Goal: Contribute content: Contribute content

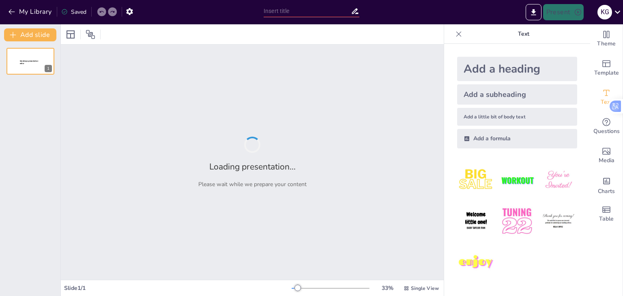
type input "Biological Foundations: A Quiz on Life's Origin and Cellular Structures"
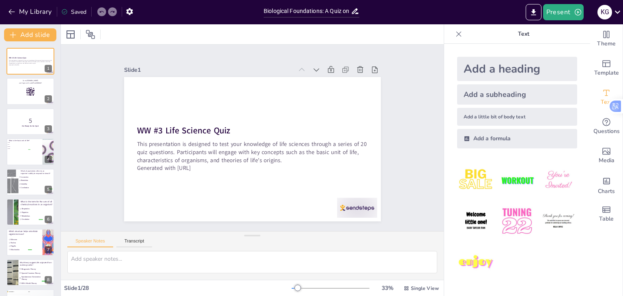
checkbox input "true"
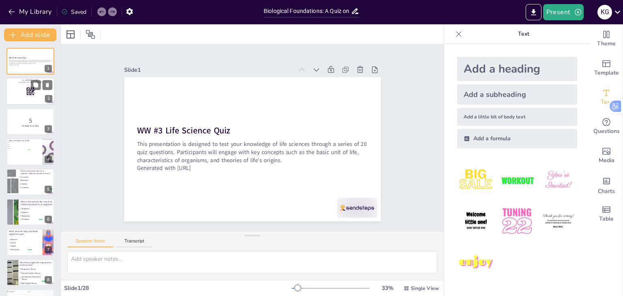
checkbox input "true"
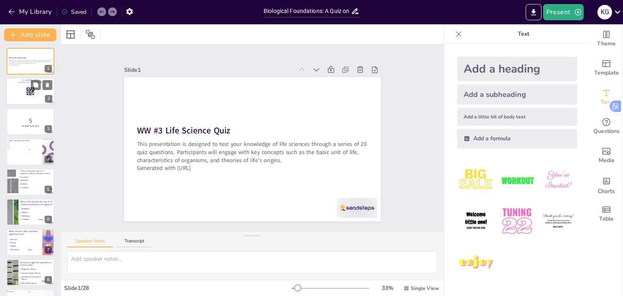
checkbox input "true"
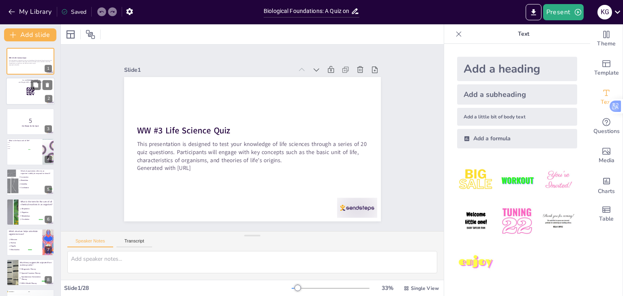
checkbox input "true"
click at [31, 97] on div at bounding box center [30, 92] width 49 height 28
checkbox input "true"
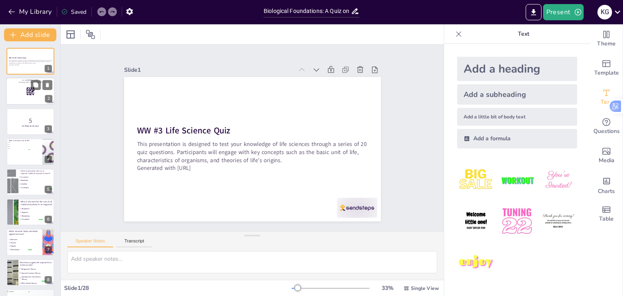
checkbox input "true"
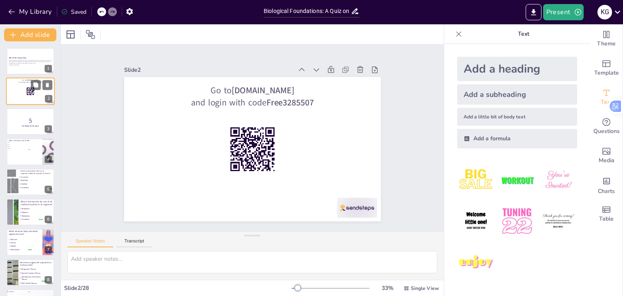
checkbox input "true"
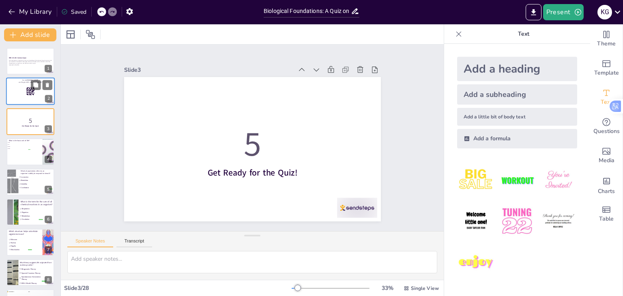
checkbox input "true"
type textarea "The basic unit of life is the cell, which is the smallest structural and functi…"
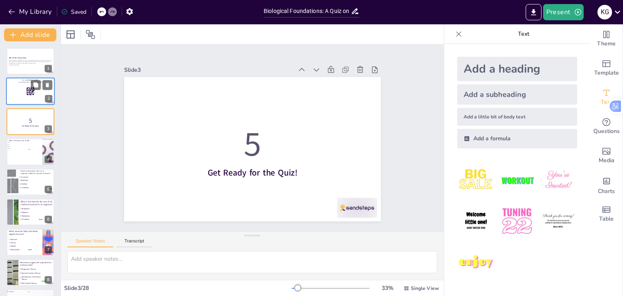
checkbox input "true"
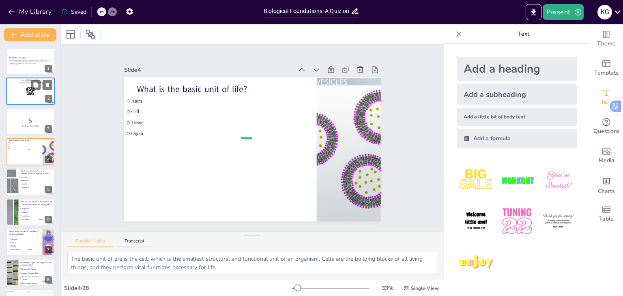
checkbox input "true"
type textarea "Irritability is the characteristic that refers to an organism's ability to resp…"
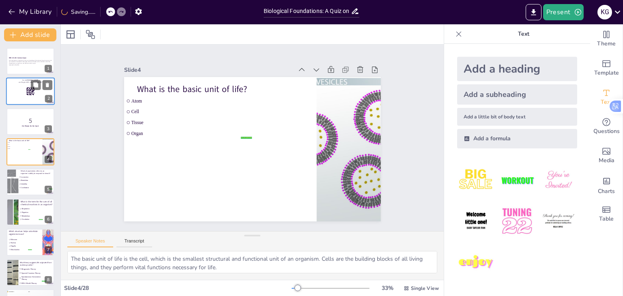
checkbox input "true"
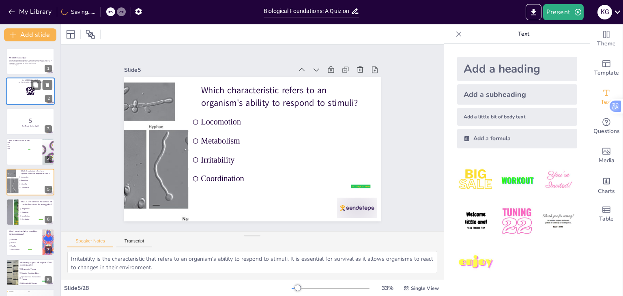
checkbox input "true"
type textarea "Metabolism encompasses all chemical reactions that occur within an organism, in…"
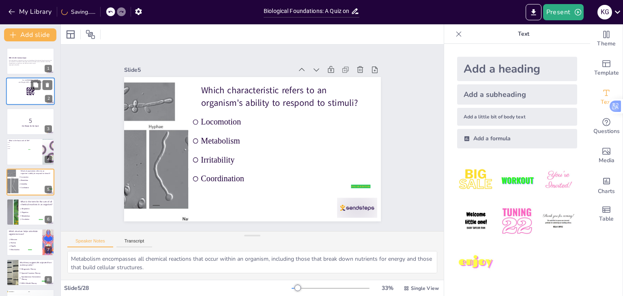
checkbox input "true"
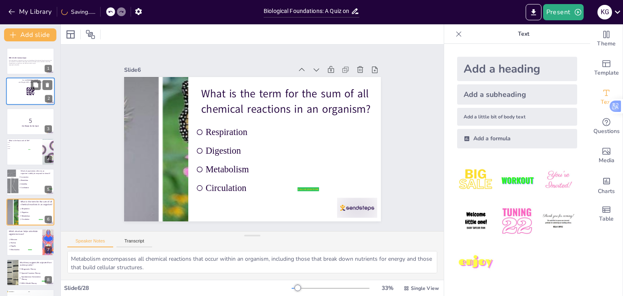
checkbox input "true"
type textarea "Flagella are long, whip-like structures that enable unicellular organisms to mo…"
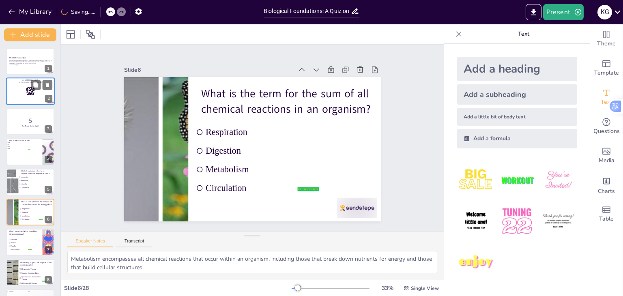
checkbox input "true"
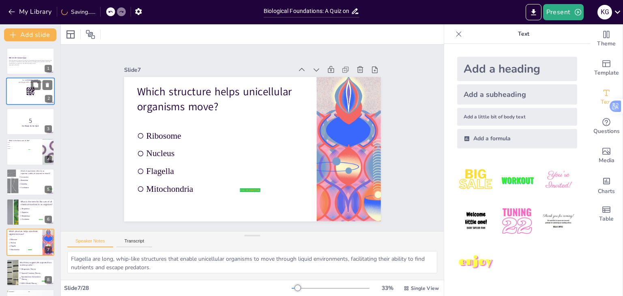
checkbox input "true"
type textarea "The Spontaneous Generation Theory posits that life could arise from nonliving m…"
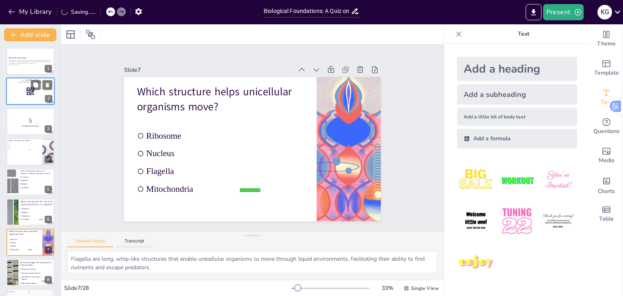
checkbox input "true"
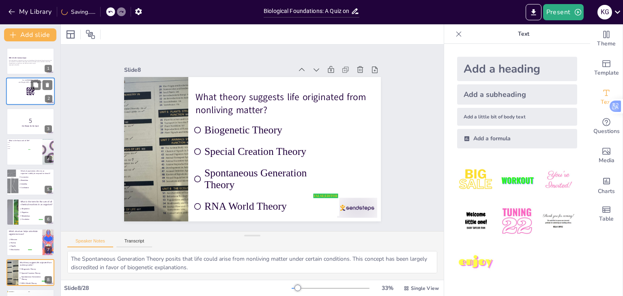
checkbox input "true"
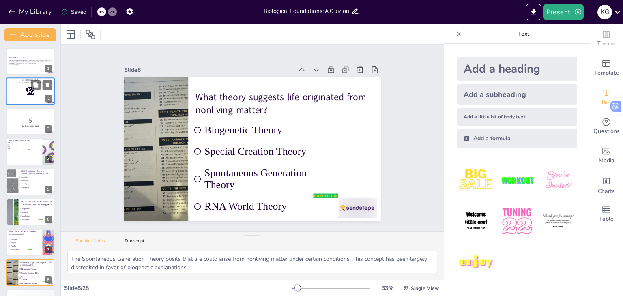
checkbox input "true"
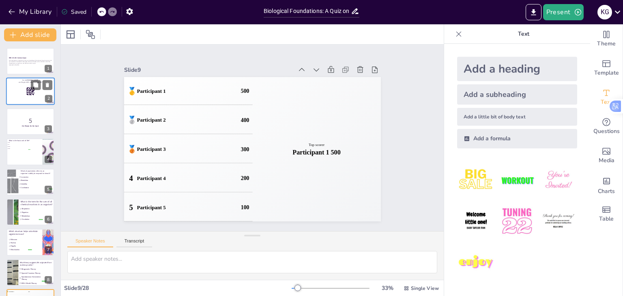
checkbox input "true"
type textarea "[PERSON_NAME] proposed that the first organisms formed from organic chemicals i…"
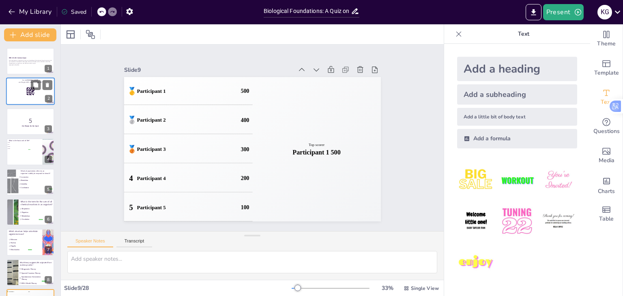
checkbox input "true"
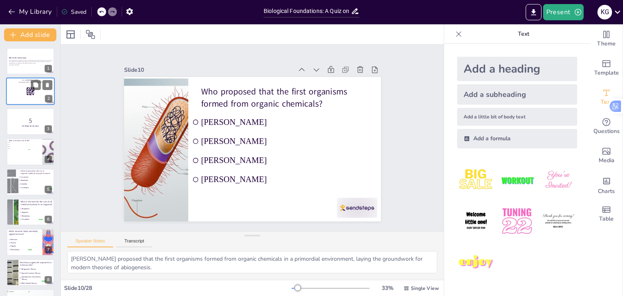
checkbox input "true"
type textarea "[PERSON_NAME] coined the phrase “Ontogeny recapitulates phylogeny,” suggesting …"
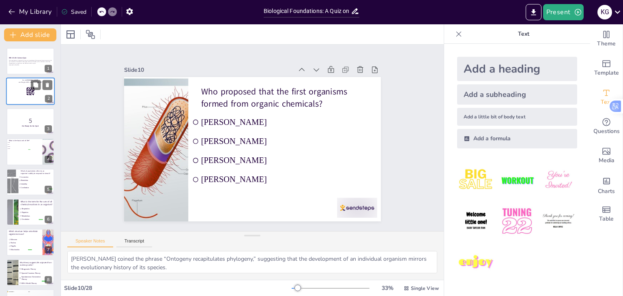
checkbox input "true"
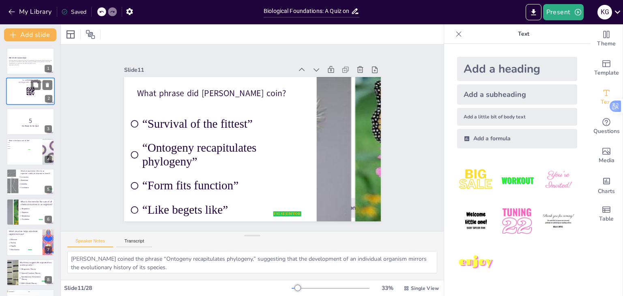
checkbox input "true"
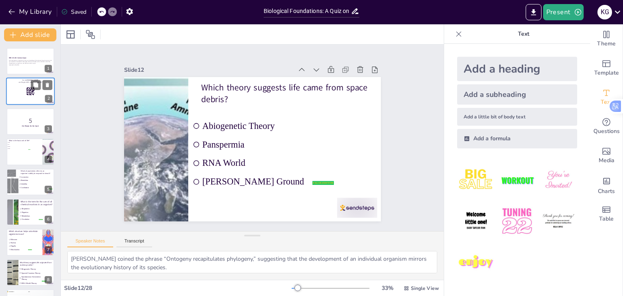
type textarea "The Panspermia theory suggests that life on Earth may have originated from micr…"
checkbox input "true"
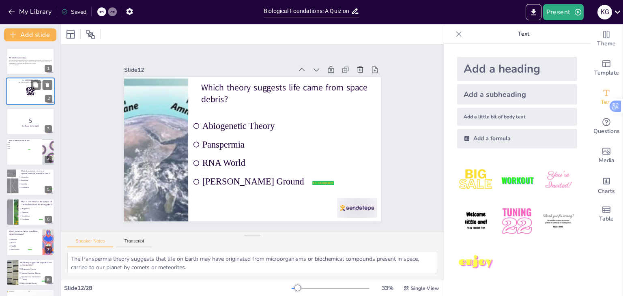
checkbox input "true"
type textarea "Growth refers to the increase in size and number of cells in an organism, which…"
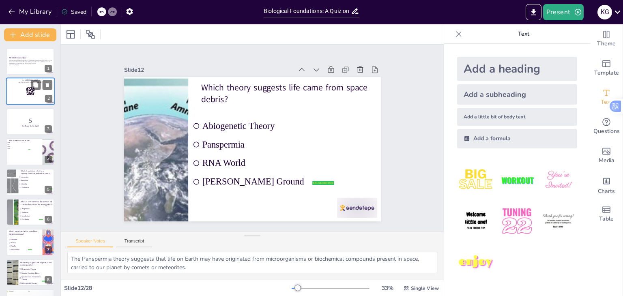
checkbox input "true"
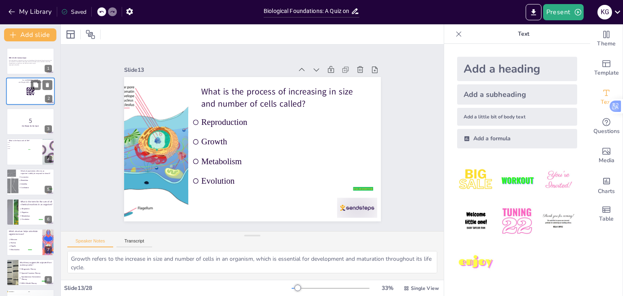
checkbox input "true"
type textarea "The theme of Form and Function illustrates how the structure of body parts is a…"
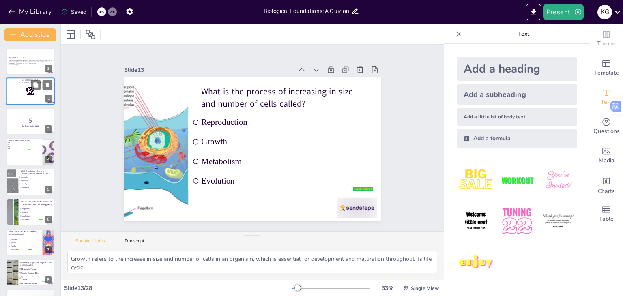
checkbox input "true"
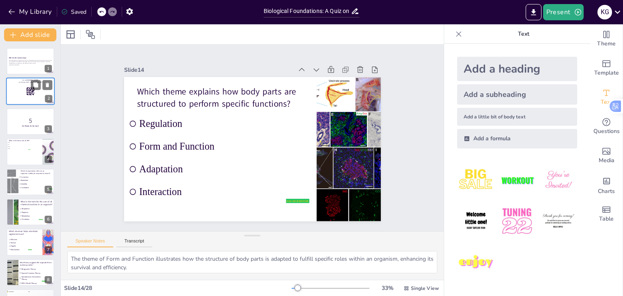
checkbox input "true"
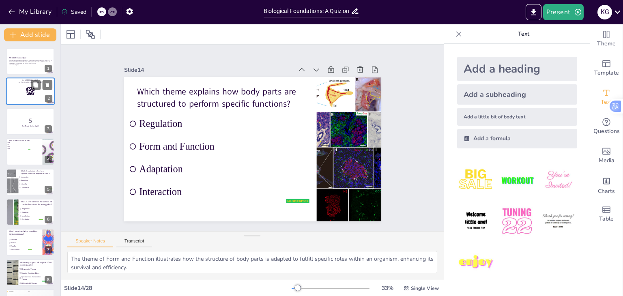
checkbox input "true"
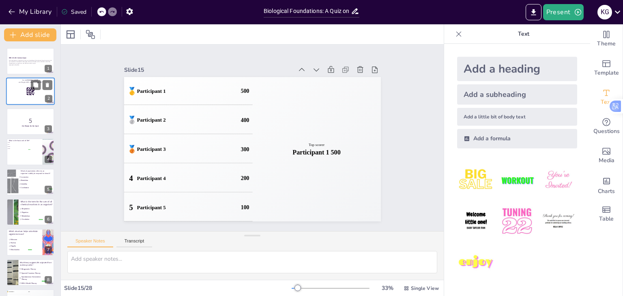
checkbox input "true"
type textarea "Homeostasis is the ability of organisms to maintain stable internal conditions …"
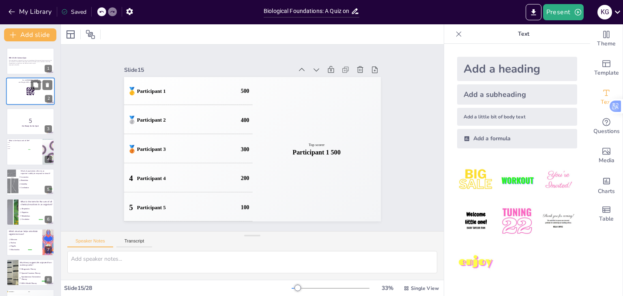
checkbox input "true"
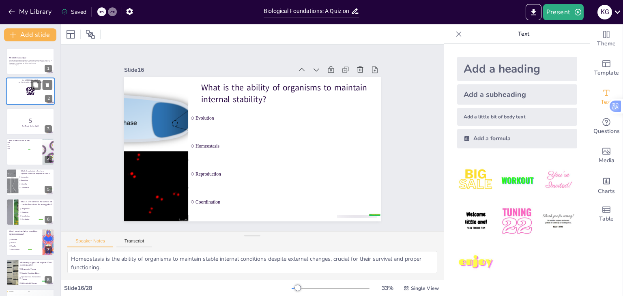
checkbox input "true"
type textarea "Tissue is defined as a group of similar cells that work together to perform a s…"
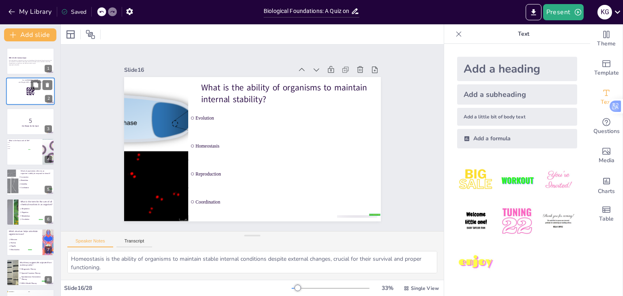
checkbox input "true"
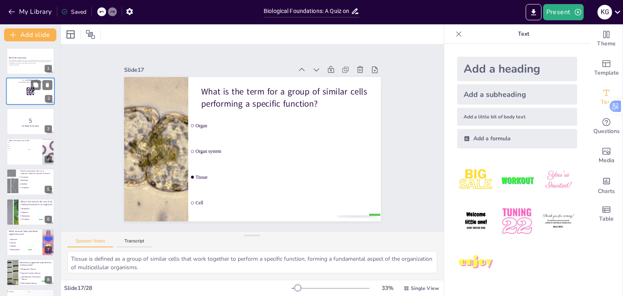
checkbox input "true"
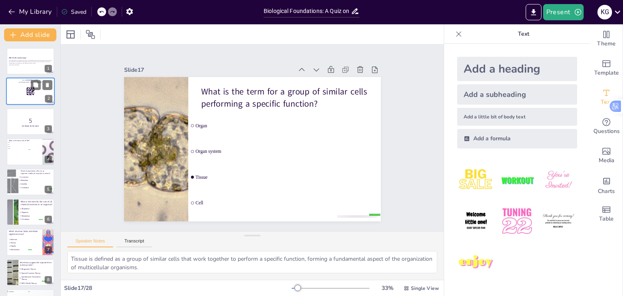
type textarea "The Submarine Hydrothermal Vents theory proposes that life originated in the ex…"
checkbox input "true"
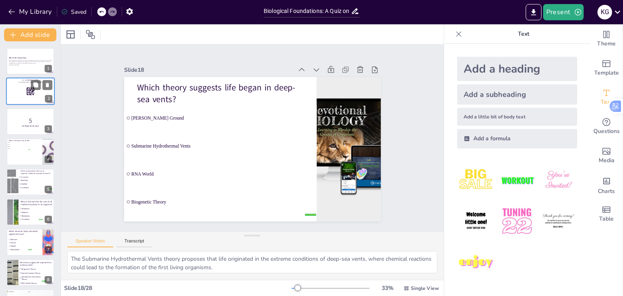
checkbox input "true"
type textarea "Natural Selection is the process through which certain traits become more commo…"
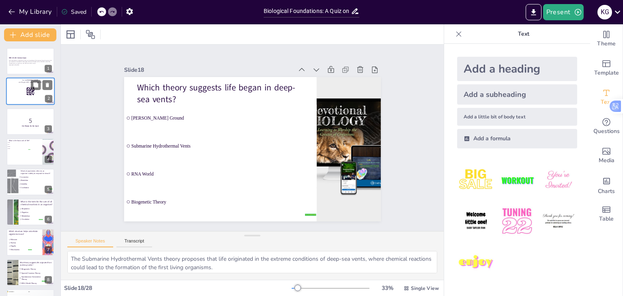
checkbox input "true"
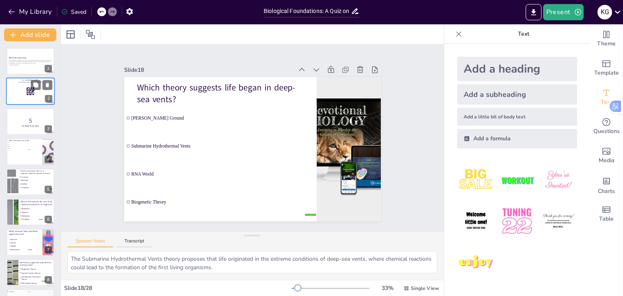
checkbox input "true"
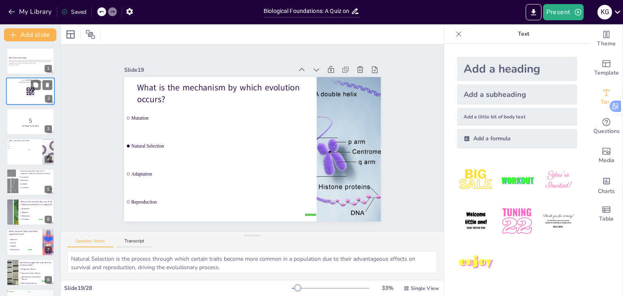
checkbox input "true"
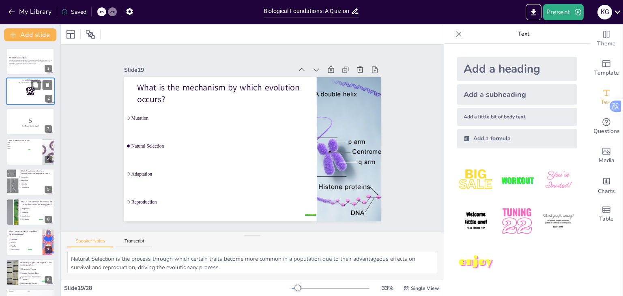
checkbox input "true"
type textarea "DNA (Deoxyribonucleic Acid) is the molecule that carries the genetic instructio…"
checkbox input "true"
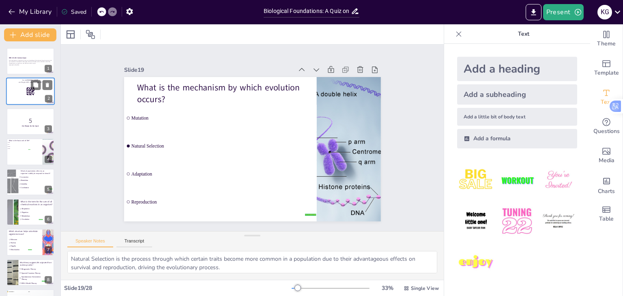
checkbox input "true"
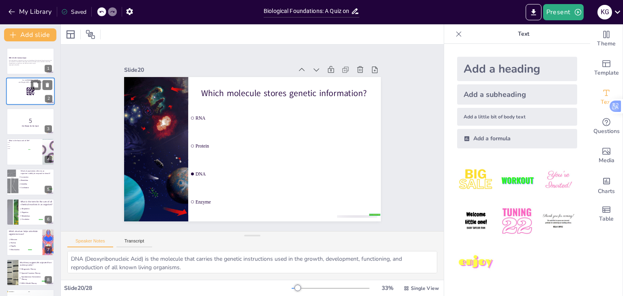
checkbox input "true"
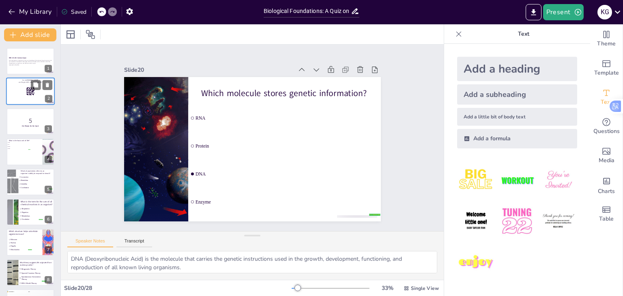
checkbox input "true"
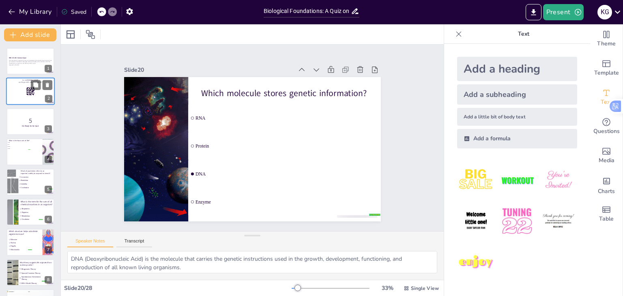
checkbox input "true"
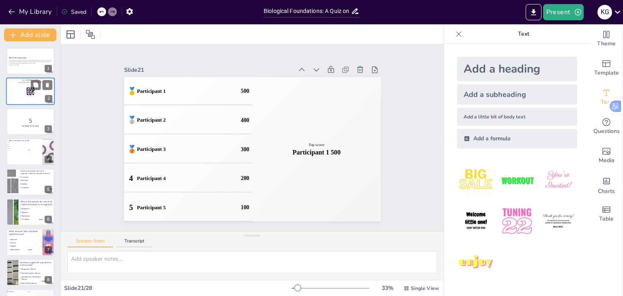
checkbox input "true"
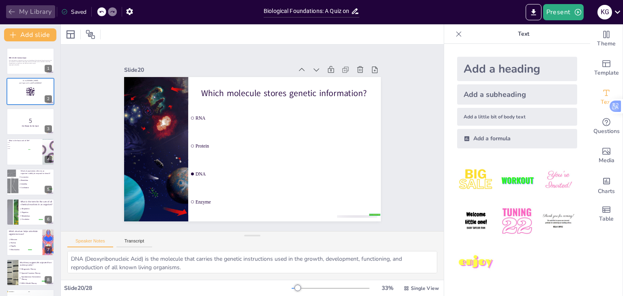
click at [14, 11] on icon "button" at bounding box center [12, 12] width 8 height 8
